Goal: Task Accomplishment & Management: Use online tool/utility

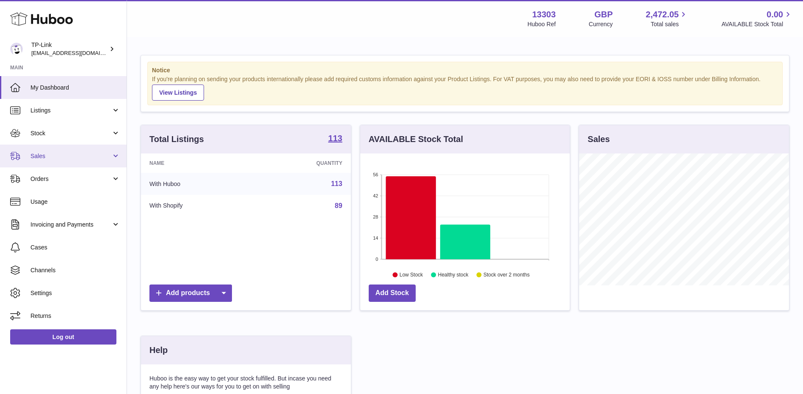
click at [63, 156] on span "Sales" at bounding box center [70, 156] width 81 height 8
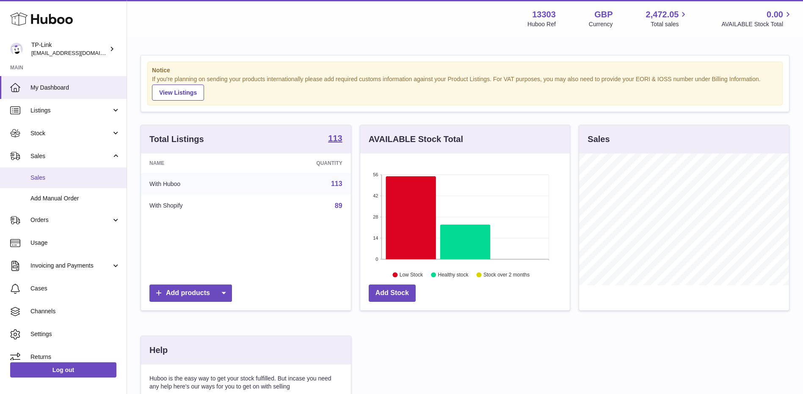
click at [66, 172] on link "Sales" at bounding box center [63, 178] width 127 height 21
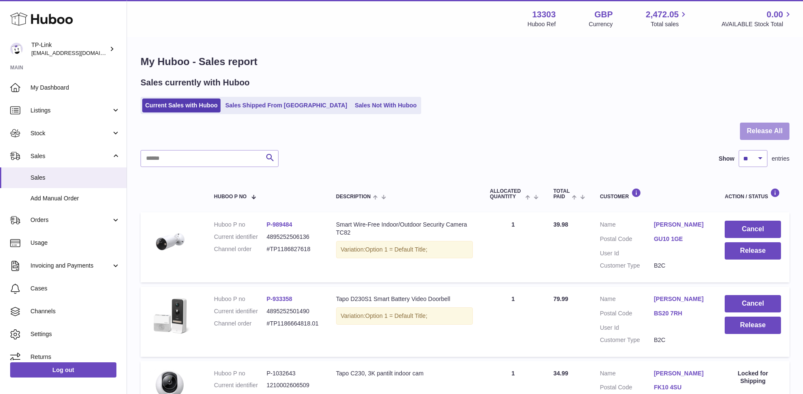
click at [757, 124] on button "Release All" at bounding box center [765, 131] width 50 height 17
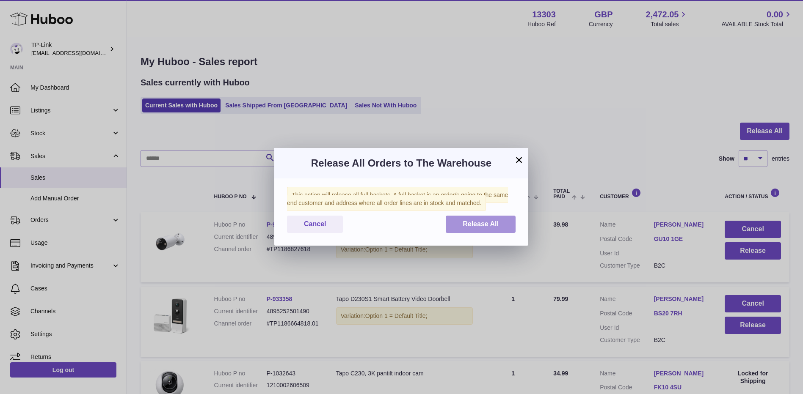
click at [460, 219] on button "Release All" at bounding box center [481, 224] width 70 height 17
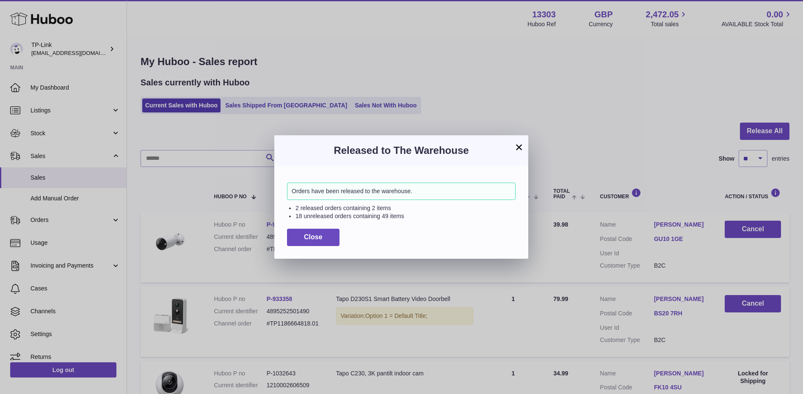
click at [514, 147] on button "×" at bounding box center [519, 147] width 10 height 10
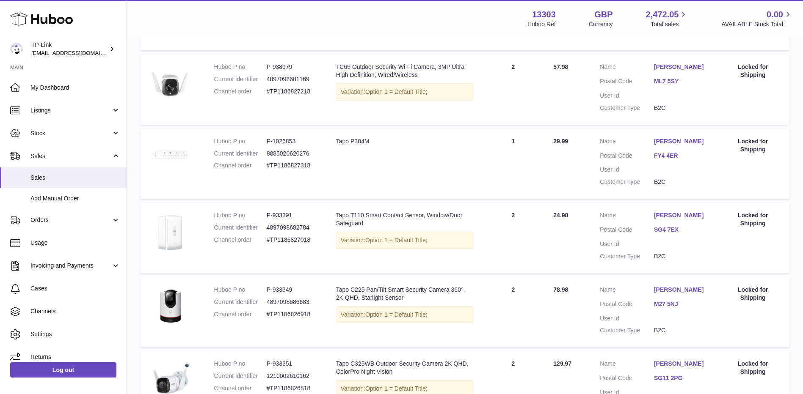
scroll to position [592, 0]
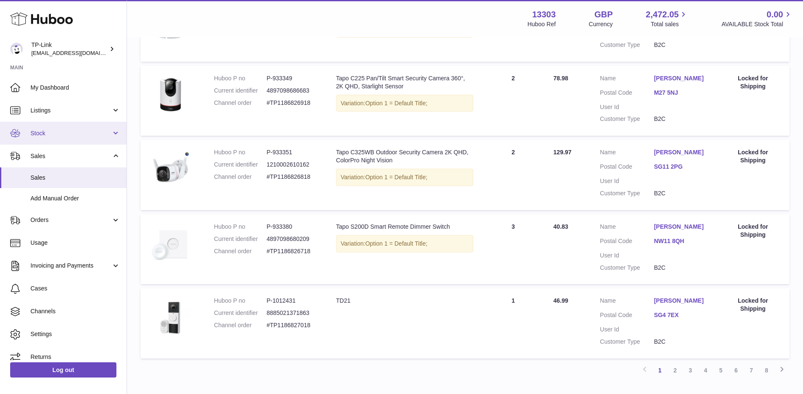
click at [66, 138] on link "Stock" at bounding box center [63, 133] width 127 height 23
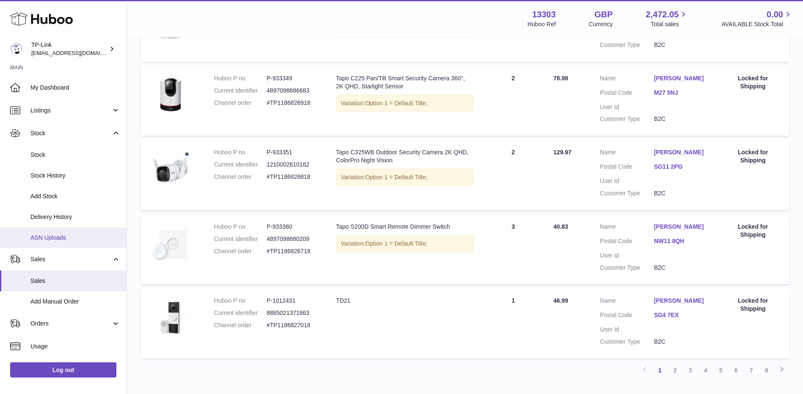
click at [50, 237] on span "ASN Uploads" at bounding box center [75, 238] width 90 height 8
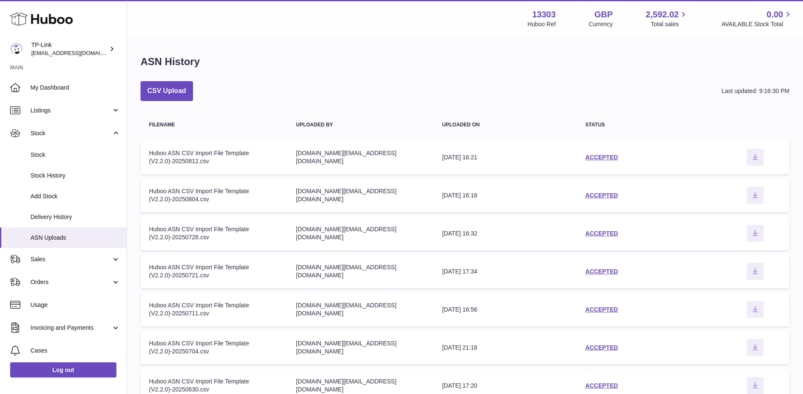
click at [589, 94] on div "CSV Upload Last updated: 9:16:30 PM" at bounding box center [464, 91] width 649 height 20
